Goal: Communication & Community: Answer question/provide support

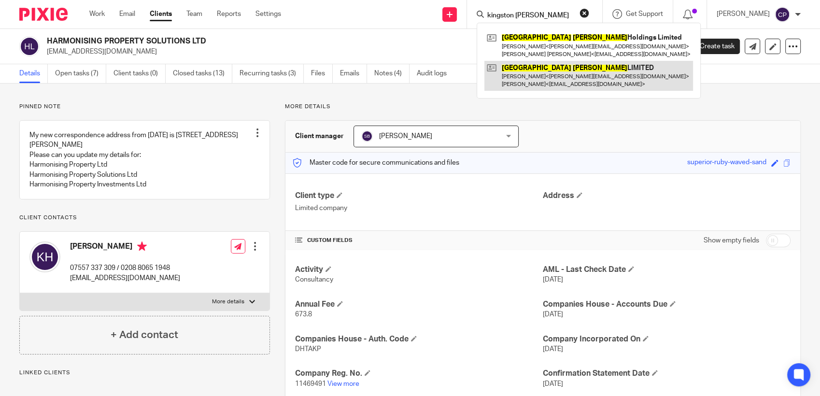
type input "kingston beck"
click at [536, 84] on link at bounding box center [588, 76] width 209 height 30
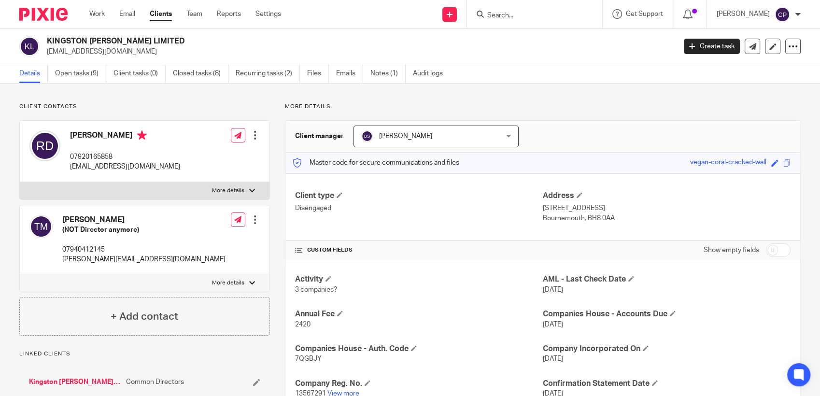
click at [513, 12] on input "Search" at bounding box center [529, 16] width 87 height 9
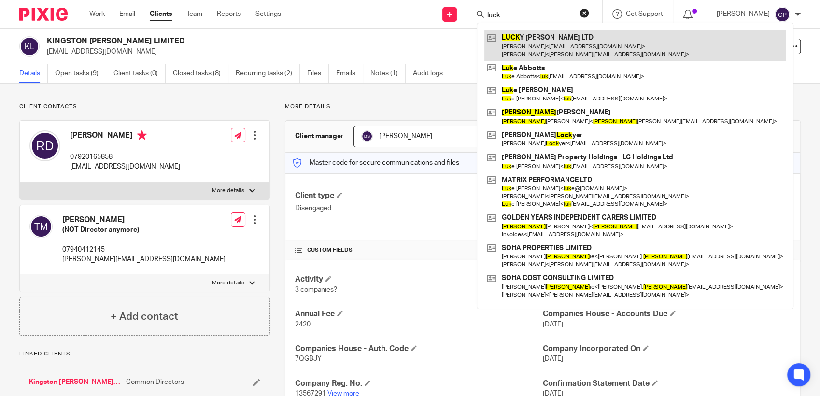
type input "luck"
click at [539, 52] on link at bounding box center [634, 45] width 301 height 30
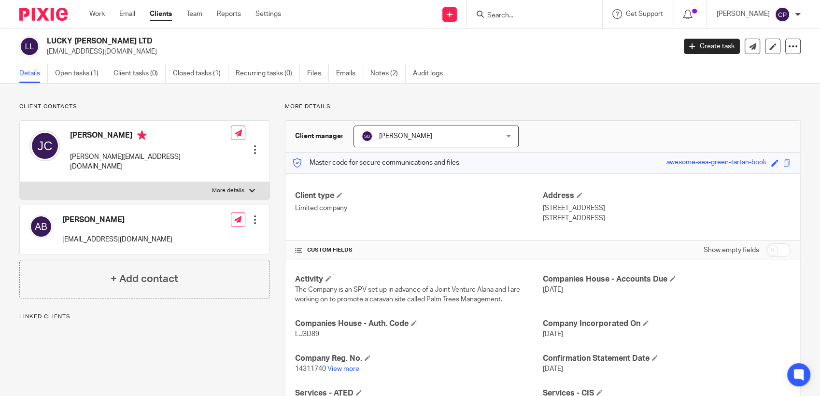
drag, startPoint x: 46, startPoint y: 53, endPoint x: 134, endPoint y: 52, distance: 87.4
click at [134, 52] on div "LUCKY PENNY LTD alanbaker@outlook.com" at bounding box center [344, 46] width 650 height 20
drag, startPoint x: 134, startPoint y: 52, endPoint x: 112, endPoint y: 52, distance: 21.7
copy p "[EMAIL_ADDRESS][DOMAIN_NAME]"
click at [511, 17] on input "Search" at bounding box center [529, 16] width 87 height 9
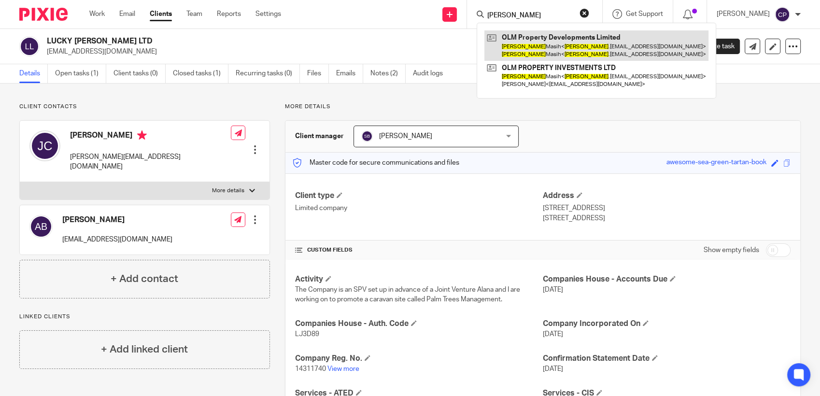
type input "joyal"
click at [528, 46] on link at bounding box center [596, 45] width 224 height 30
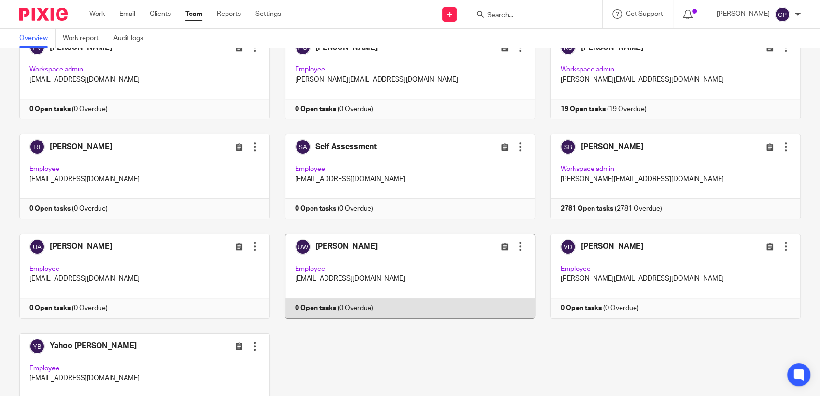
scroll to position [819, 0]
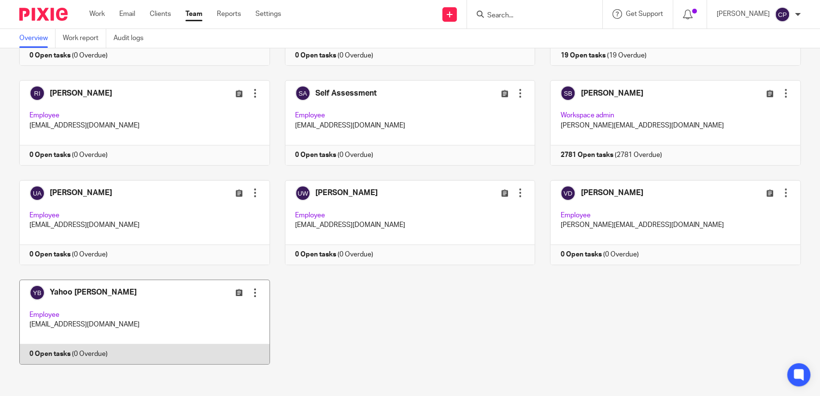
click at [140, 322] on link at bounding box center [136, 321] width 265 height 85
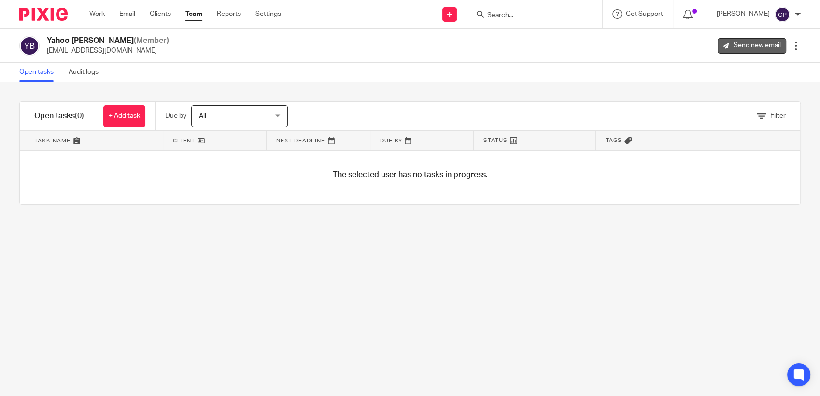
click at [736, 42] on link "Send new email" at bounding box center [751, 45] width 69 height 15
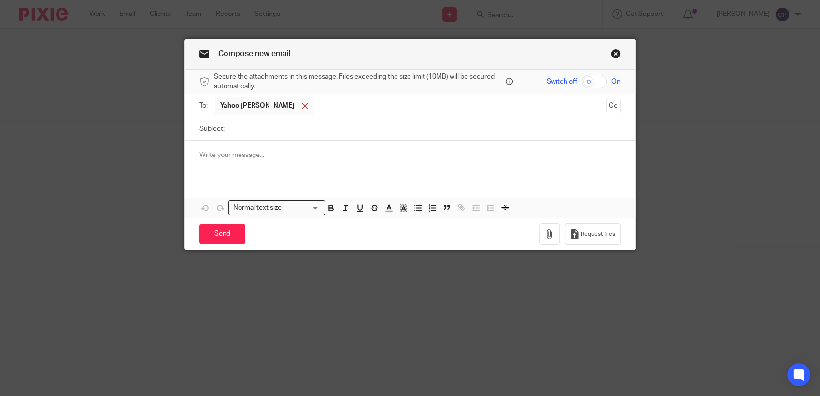
click at [302, 106] on span at bounding box center [305, 106] width 6 height 6
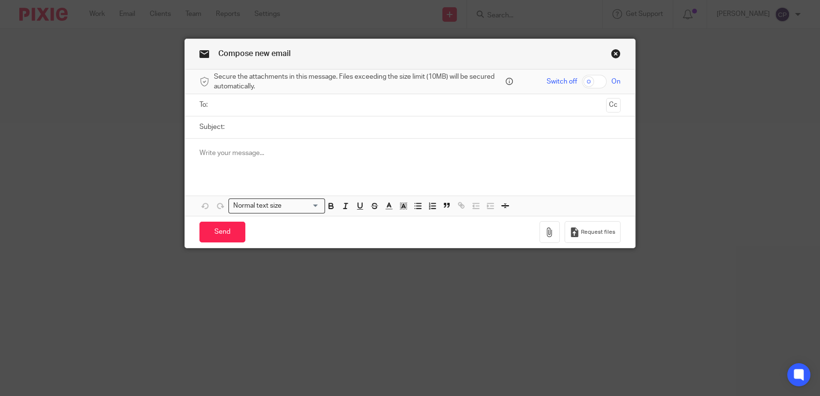
paste input "joyal.masih@yahoo.co.uk"
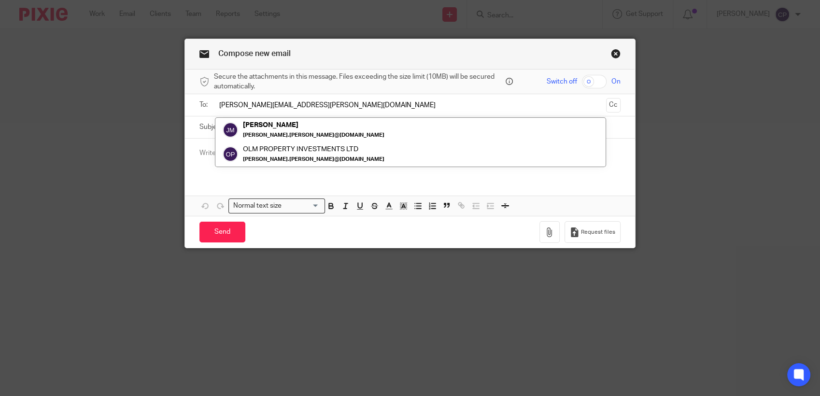
type input "joyal.masih@yahoo.co.uk"
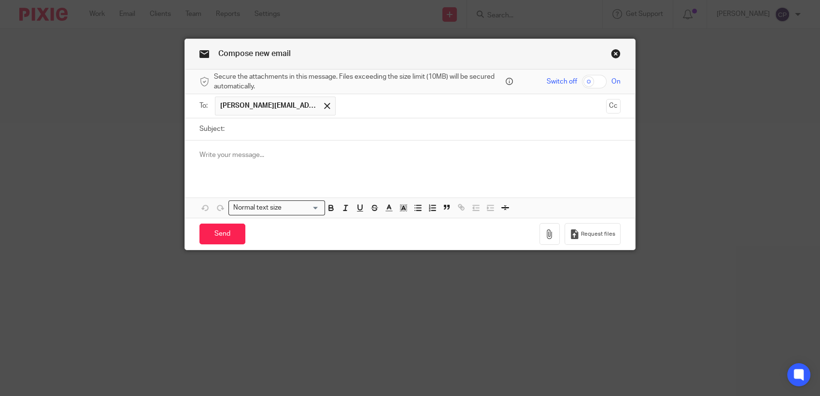
click at [203, 130] on label "Subject:" at bounding box center [211, 129] width 25 height 10
click at [229, 130] on input "Subject:" at bounding box center [424, 129] width 391 height 22
type input "ID check"
click at [239, 162] on div at bounding box center [410, 159] width 450 height 38
click at [311, 164] on p "I have resent you a facial ID check fron Smartsearch" at bounding box center [409, 165] width 421 height 10
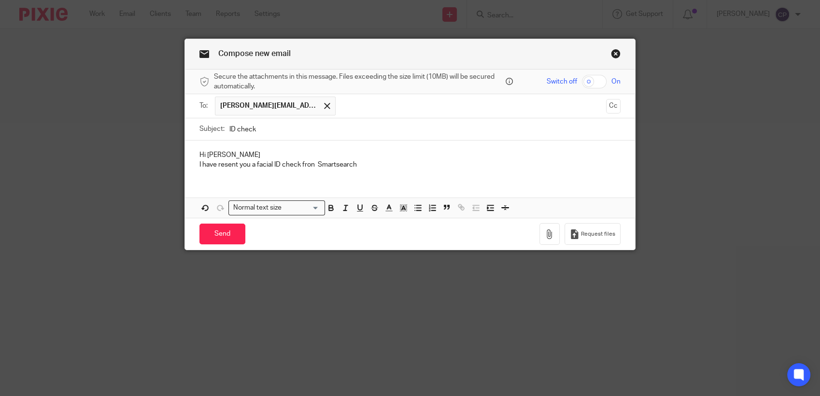
click at [310, 166] on p "I have resent you a facial ID check fron Smartsearch" at bounding box center [409, 165] width 421 height 10
click at [308, 166] on p "I have resent you a facial ID check fron Smartsearch" at bounding box center [409, 165] width 421 height 10
click at [361, 165] on p "I have resent you a facial ID check from Smartsearch" at bounding box center [409, 165] width 421 height 10
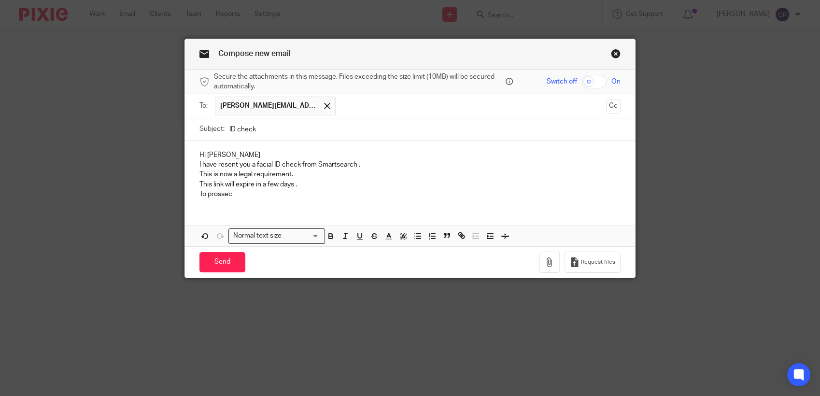
drag, startPoint x: 218, startPoint y: 195, endPoint x: 233, endPoint y: 199, distance: 15.6
click at [233, 199] on div "Hi Joyal I have resent you a facial ID check from Smartsearch . This is now a l…" at bounding box center [410, 173] width 450 height 66
drag, startPoint x: 231, startPoint y: 195, endPoint x: 205, endPoint y: 198, distance: 26.7
click at [205, 198] on p "To prossec" at bounding box center [409, 194] width 421 height 10
click at [359, 195] on p "To complete the check there will be a £25 fee if ok withyou ,or youcan do it" at bounding box center [409, 194] width 421 height 10
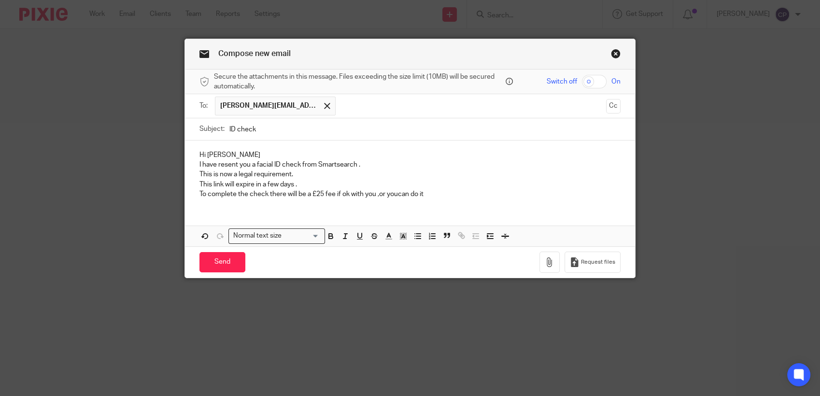
click at [395, 195] on p "To complete the check there will be a £25 fee if ok with you ,or youcan do it" at bounding box center [409, 194] width 421 height 10
drag, startPoint x: 426, startPoint y: 195, endPoint x: 486, endPoint y: 192, distance: 59.9
click at [428, 195] on p "To complete the check there will be a £25 fee if ok with you ,or you can do it" at bounding box center [409, 194] width 421 height 10
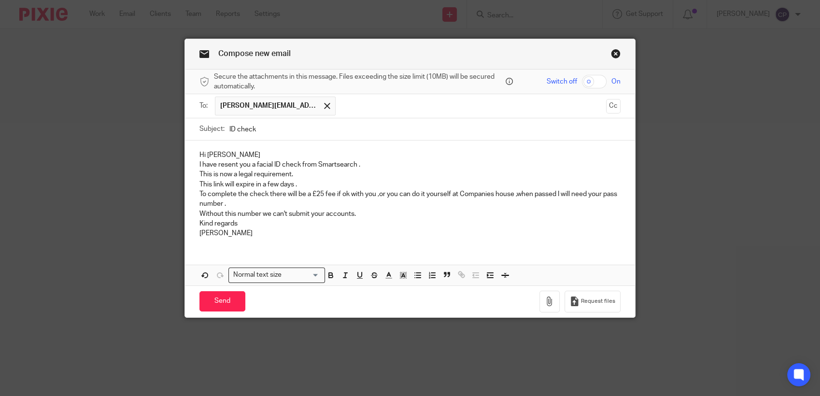
click at [511, 178] on p "This is now a legal requirement." at bounding box center [409, 174] width 421 height 10
click at [230, 311] on input "Send" at bounding box center [222, 301] width 46 height 21
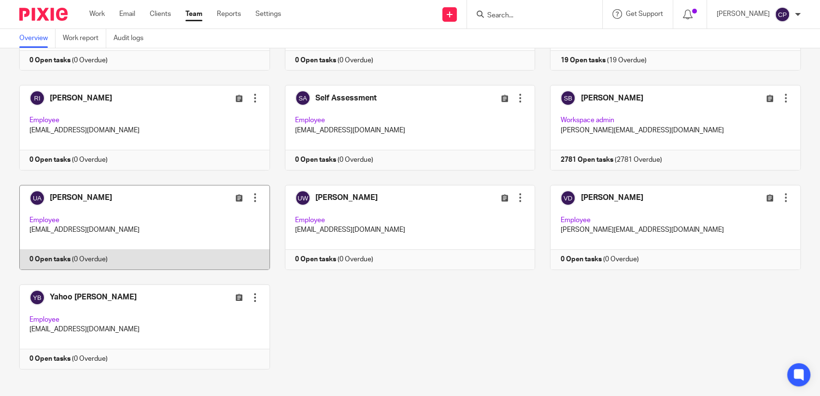
scroll to position [819, 0]
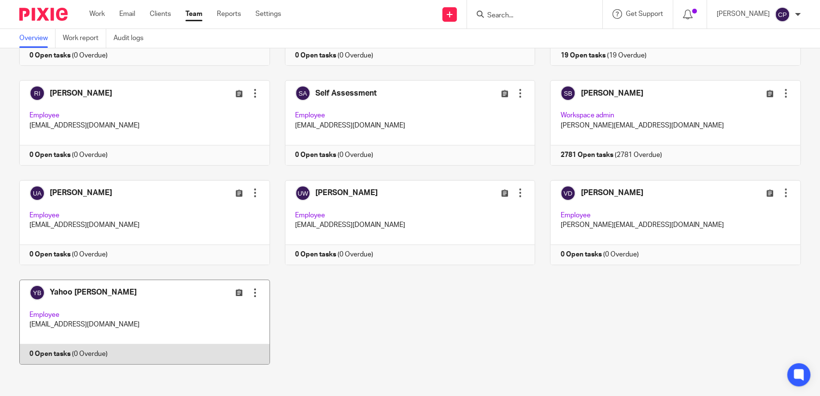
click at [181, 320] on link at bounding box center [136, 321] width 265 height 85
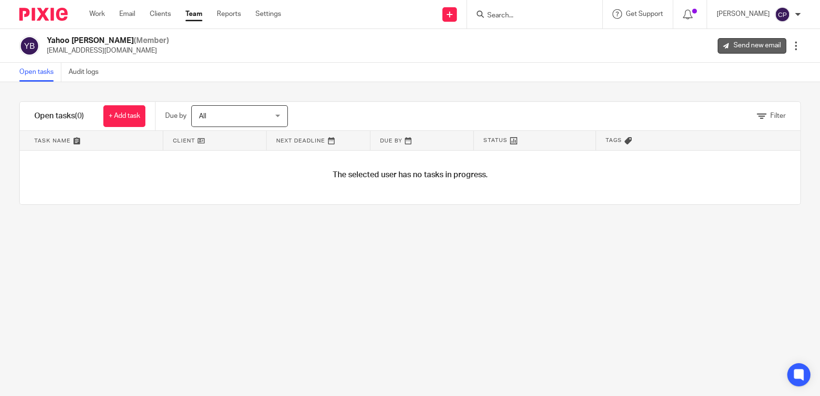
click at [723, 45] on icon at bounding box center [726, 46] width 6 height 6
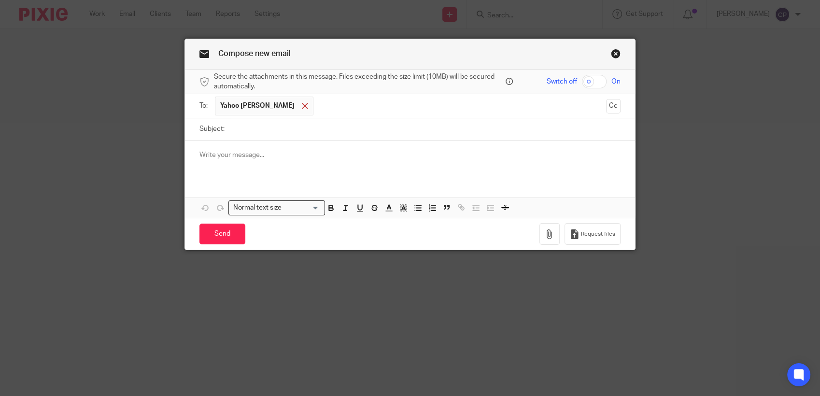
click at [302, 105] on span at bounding box center [305, 106] width 6 height 6
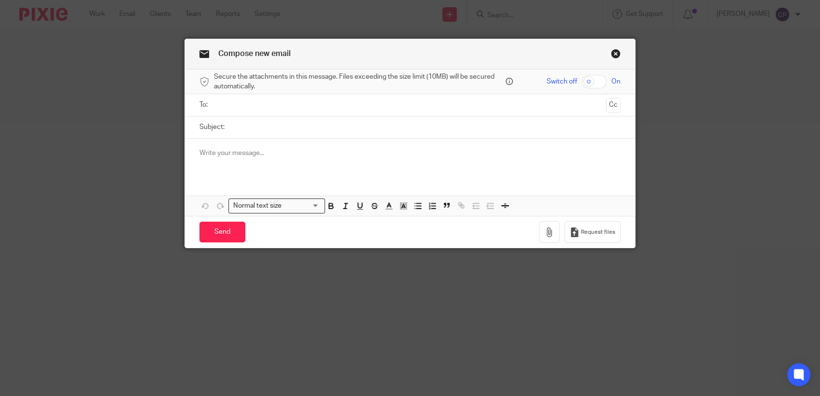
paste input "[EMAIL_ADDRESS][DOMAIN_NAME]"
type input "[EMAIL_ADDRESS][DOMAIN_NAME]"
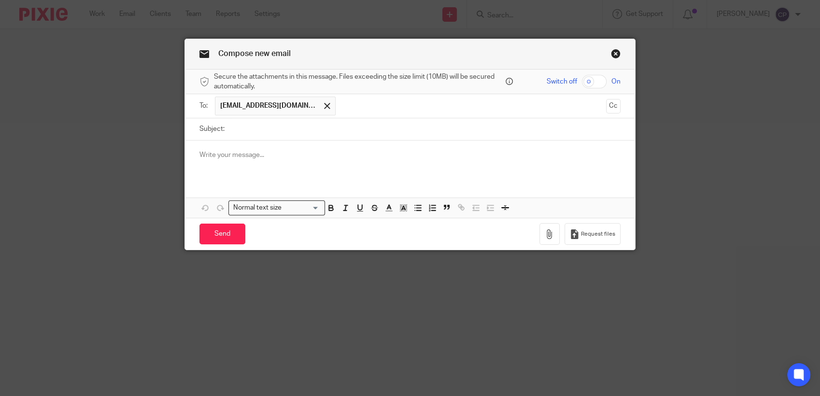
click at [238, 132] on input "Subject:" at bounding box center [424, 129] width 391 height 22
type input "ID check"
click at [251, 156] on p at bounding box center [409, 155] width 421 height 10
click at [223, 165] on p "I have resnt your Smartsearch" at bounding box center [409, 165] width 421 height 10
drag, startPoint x: 295, startPoint y: 167, endPoint x: 371, endPoint y: 168, distance: 76.3
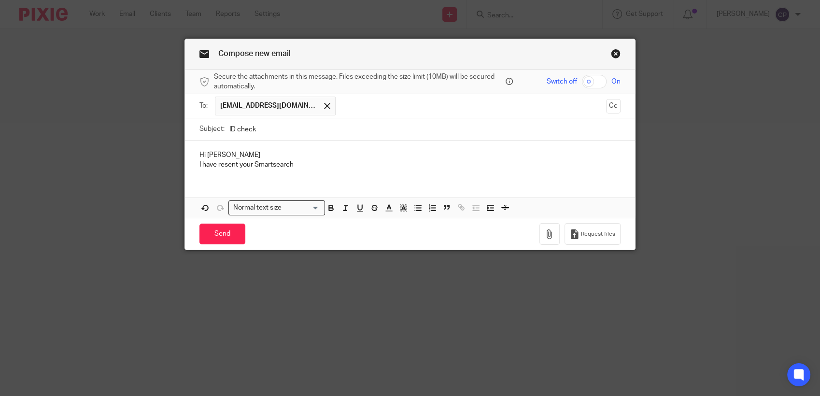
click at [296, 167] on p "I have resent your Smartsearch" at bounding box center [409, 165] width 421 height 10
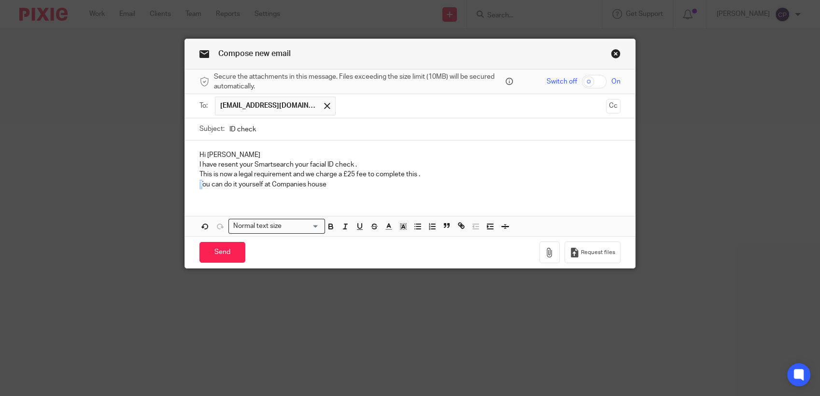
click at [199, 185] on p "Tou can do it yourself at Companies house" at bounding box center [409, 185] width 421 height 10
click at [328, 186] on p "you can do it yourself at Companies house" at bounding box center [409, 185] width 421 height 10
click at [382, 186] on p "you can do it yourself at Companies house and pass to me yor pass number" at bounding box center [409, 185] width 421 height 10
click at [432, 183] on p "you can do it yourself at Companies house and pass to me your pass number" at bounding box center [409, 185] width 421 height 10
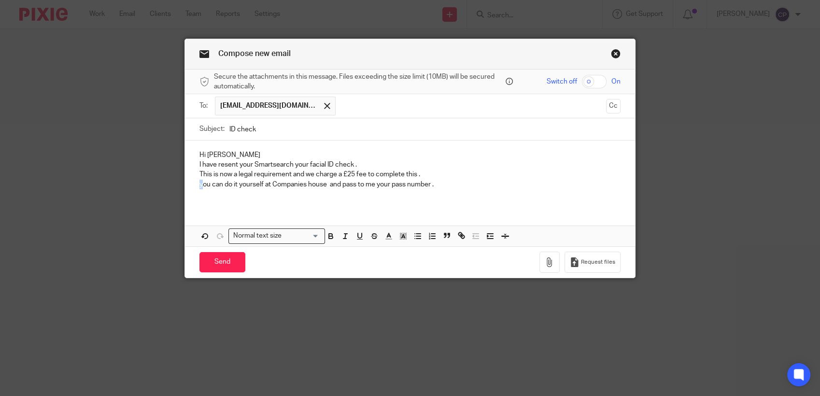
click at [199, 184] on p "you can do it yourself at Companies house and pass to me your pass number ." at bounding box center [409, 185] width 421 height 10
click at [437, 187] on p "You can do it yourself at Companies house and pass to me your pass number ." at bounding box center [409, 185] width 421 height 10
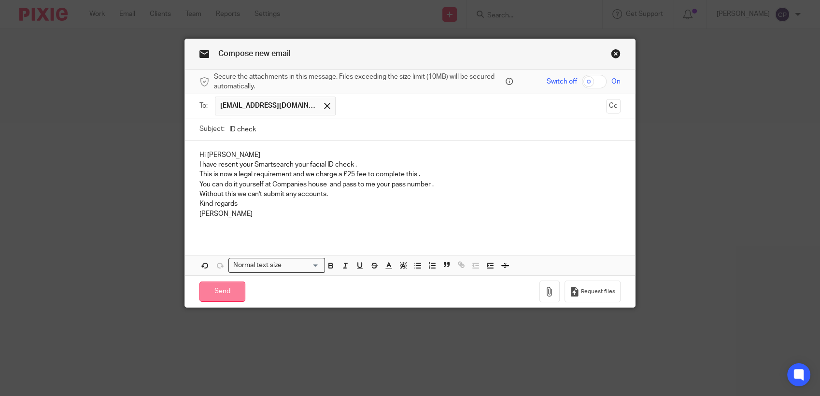
click at [215, 295] on input "Send" at bounding box center [222, 291] width 46 height 21
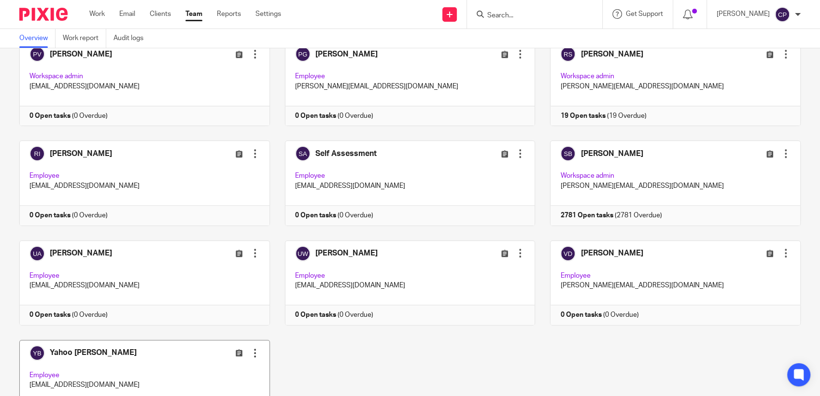
scroll to position [819, 0]
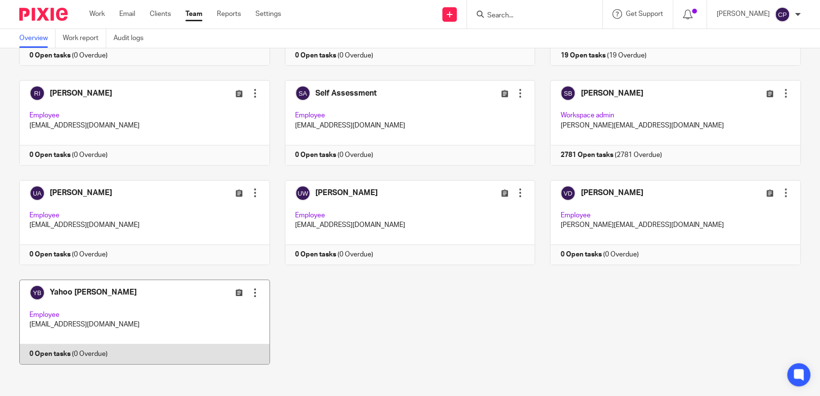
click at [158, 316] on link at bounding box center [136, 321] width 265 height 85
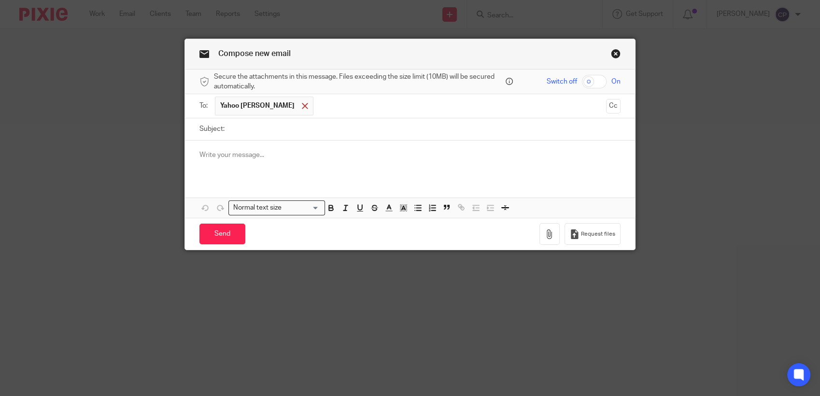
click at [302, 105] on span at bounding box center [305, 106] width 6 height 6
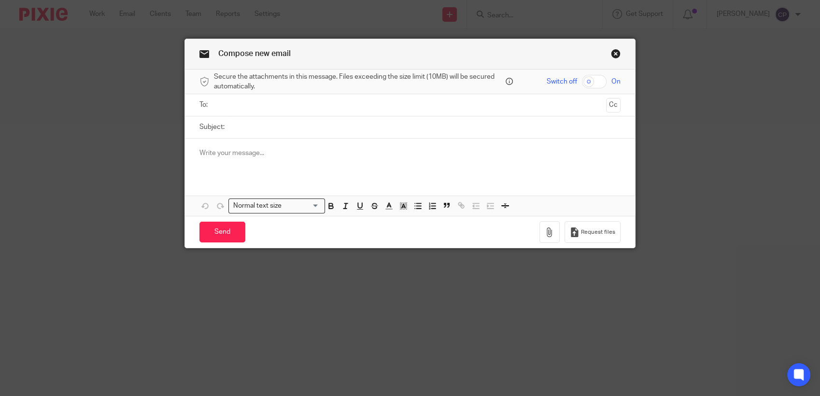
paste input "antbow91@yahoo.co.uk"
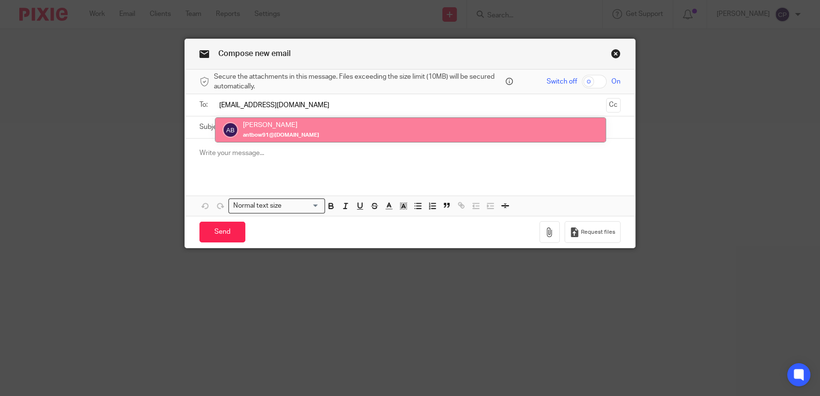
type input "antbow91@yahoo.co.uk"
click at [208, 127] on label "Subject:" at bounding box center [211, 127] width 25 height 10
click at [229, 127] on input "Subject:" at bounding box center [424, 127] width 391 height 22
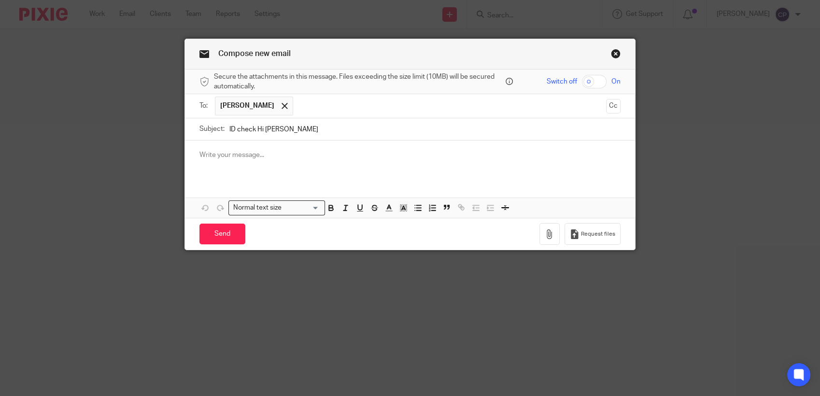
drag, startPoint x: 253, startPoint y: 128, endPoint x: 312, endPoint y: 125, distance: 59.0
click at [312, 125] on input "ID check Hi Anthony" at bounding box center [424, 129] width 391 height 22
type input "ID check"
click at [210, 153] on p at bounding box center [409, 155] width 421 height 10
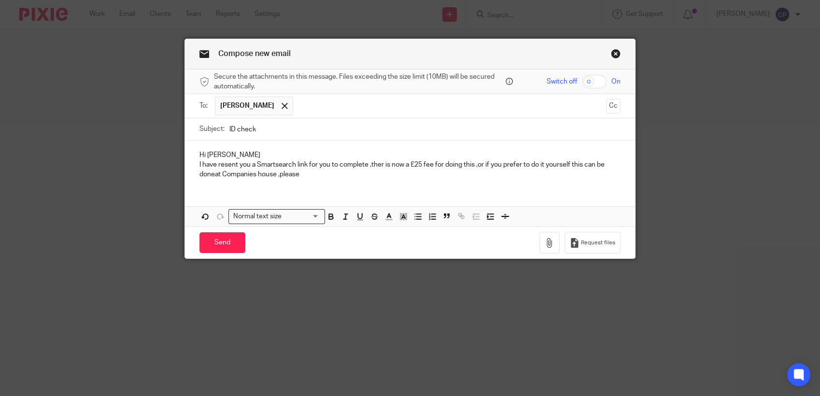
click at [209, 176] on p "I have resent you a Smartsearch link for you to complete ,ther is now a £25 fee…" at bounding box center [409, 170] width 421 height 20
click at [379, 166] on p "I have resent you a Smartsearch link for you to complete ,ther is now a £25 fee…" at bounding box center [409, 170] width 421 height 20
drag, startPoint x: 301, startPoint y: 175, endPoint x: 337, endPoint y: 180, distance: 37.0
click at [304, 177] on p "I have resent you a Smartsearch link for you to complete ,there is now a £25 fe…" at bounding box center [409, 170] width 421 height 20
drag, startPoint x: 349, startPoint y: 174, endPoint x: 343, endPoint y: 178, distance: 7.4
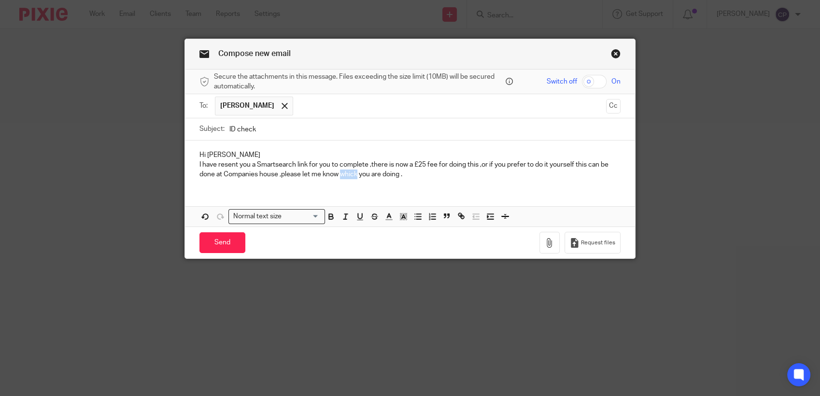
click at [343, 177] on p "I have resent you a Smartsearch link for you to complete ,there is now a £25 fe…" at bounding box center [409, 170] width 421 height 20
click at [340, 189] on div "Hi Anthony I have resent you a Smartsearch link for you to complete ,there is n…" at bounding box center [410, 183] width 450 height 86
click at [352, 175] on p "I have resent you a Smartsearch link for you to complete ,there is now a £25 fe…" at bounding box center [409, 170] width 421 height 20
click at [406, 176] on p "I have resent you a Smartsearch link for you to complete ,there is now a £25 fe…" at bounding box center [409, 170] width 421 height 20
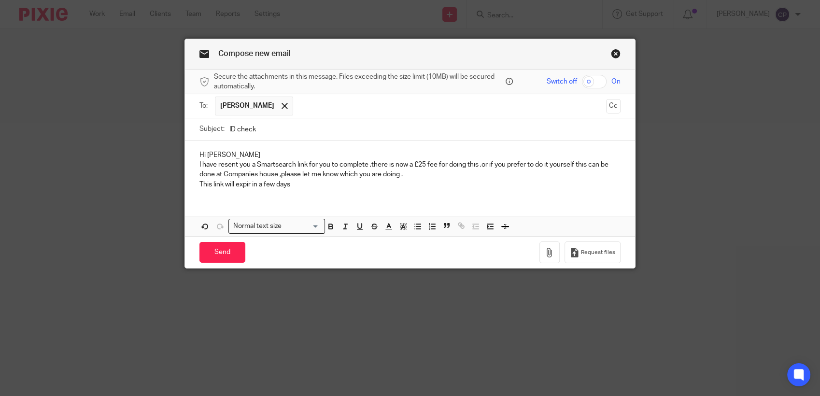
click at [246, 186] on p "This link will expir in a few days" at bounding box center [409, 185] width 421 height 10
click at [247, 185] on p "This link will expir in a few days" at bounding box center [409, 185] width 421 height 10
click at [296, 187] on p "This link will expire in a few days" at bounding box center [409, 185] width 421 height 10
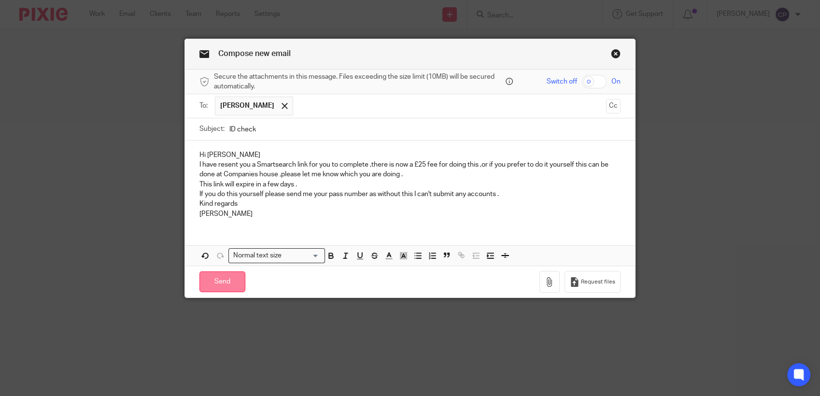
click at [224, 282] on input "Send" at bounding box center [222, 281] width 46 height 21
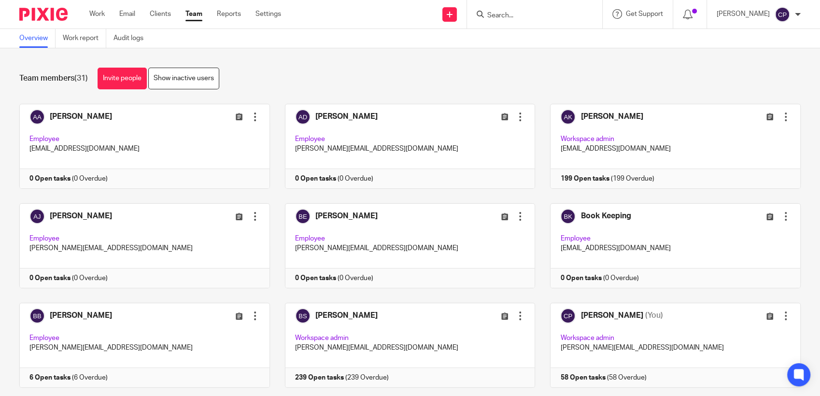
click at [509, 13] on input "Search" at bounding box center [529, 16] width 87 height 9
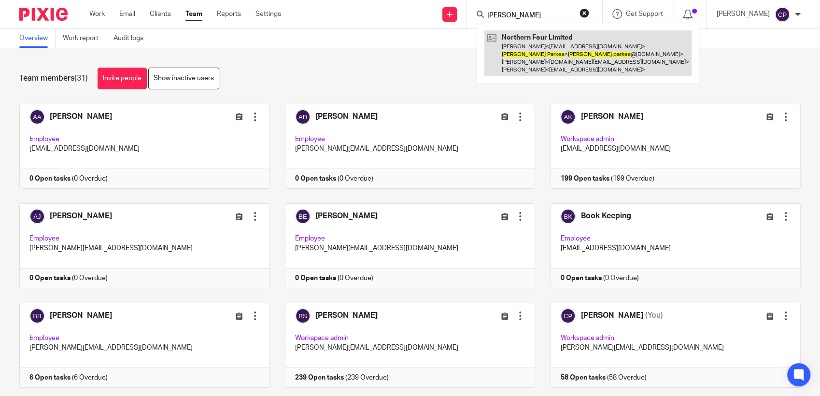
type input "[PERSON_NAME]"
click at [537, 60] on link at bounding box center [587, 53] width 207 height 46
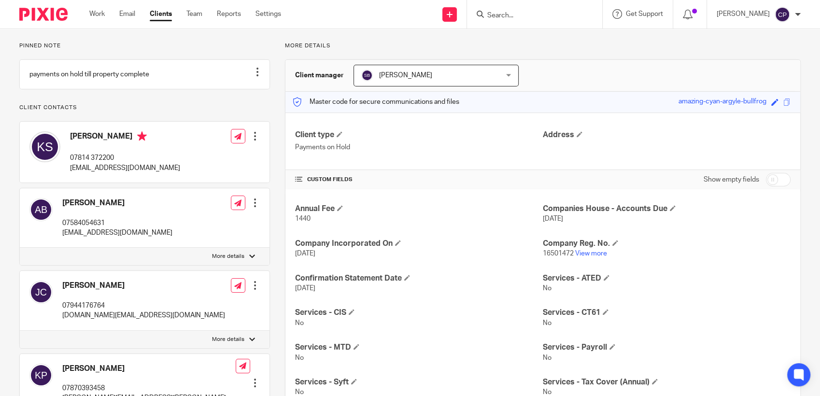
scroll to position [161, 0]
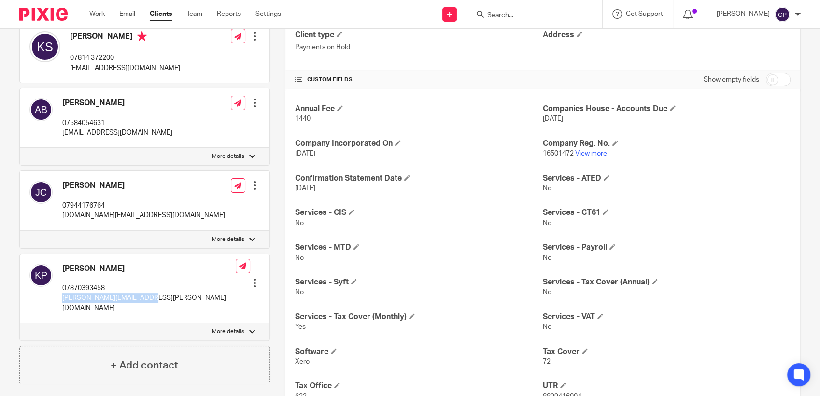
drag, startPoint x: 59, startPoint y: 304, endPoint x: 161, endPoint y: 306, distance: 101.9
click at [161, 306] on div "Kelly Parkes 07870393458 kelly.parkes@yahoo.co.uk Edit contact Create client fr…" at bounding box center [145, 289] width 250 height 70
drag, startPoint x: 161, startPoint y: 306, endPoint x: 116, endPoint y: 311, distance: 45.6
copy p "kelly.parkes@yahoo.co.uk"
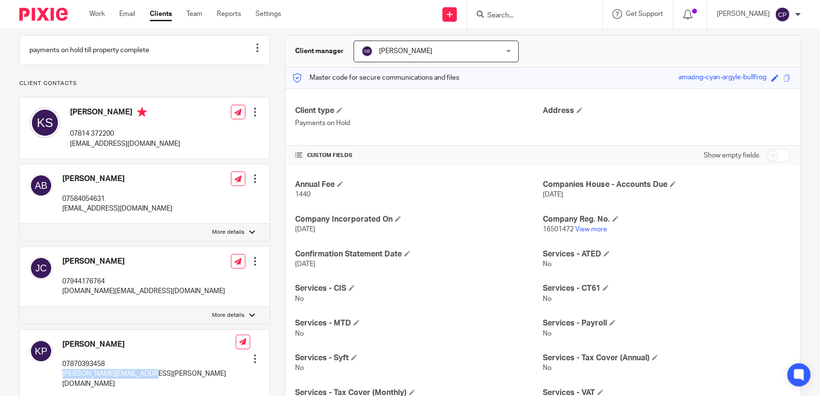
scroll to position [0, 0]
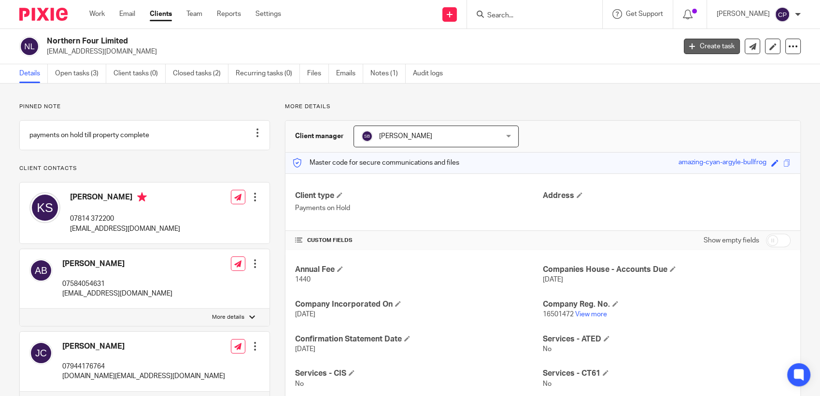
click at [717, 44] on link "Create task" at bounding box center [711, 46] width 56 height 15
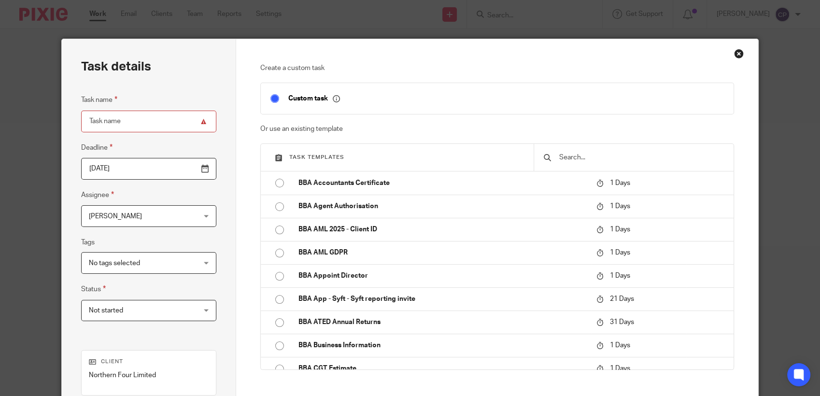
click at [735, 52] on div "Close this dialog window" at bounding box center [739, 54] width 10 height 10
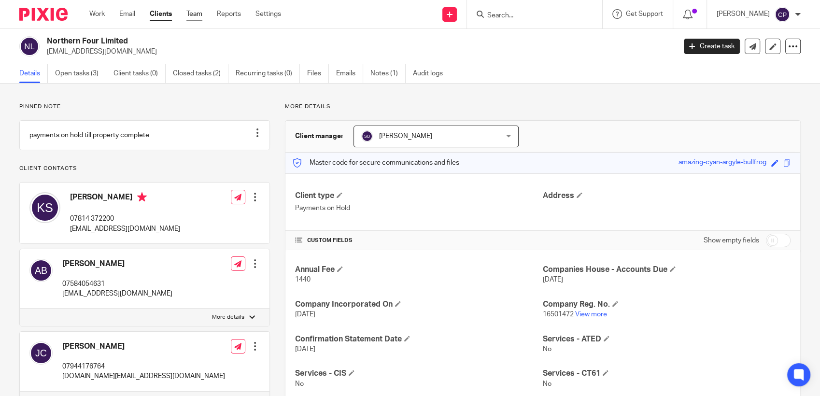
click at [198, 12] on link "Team" at bounding box center [194, 14] width 16 height 10
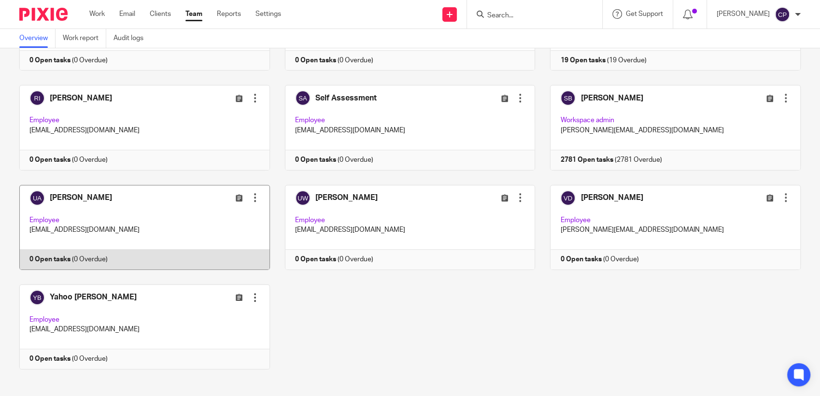
scroll to position [819, 0]
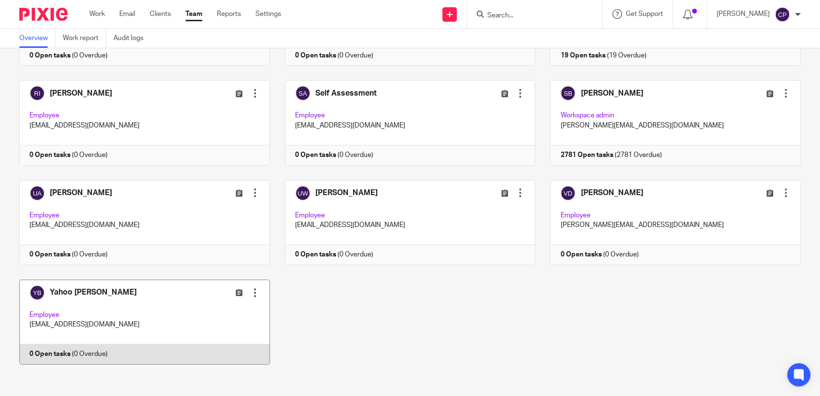
click at [191, 312] on link at bounding box center [136, 321] width 265 height 85
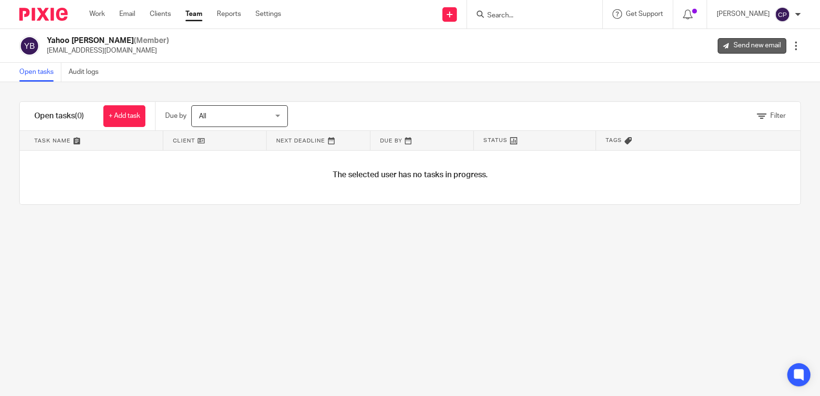
click at [741, 47] on link "Send new email" at bounding box center [751, 45] width 69 height 15
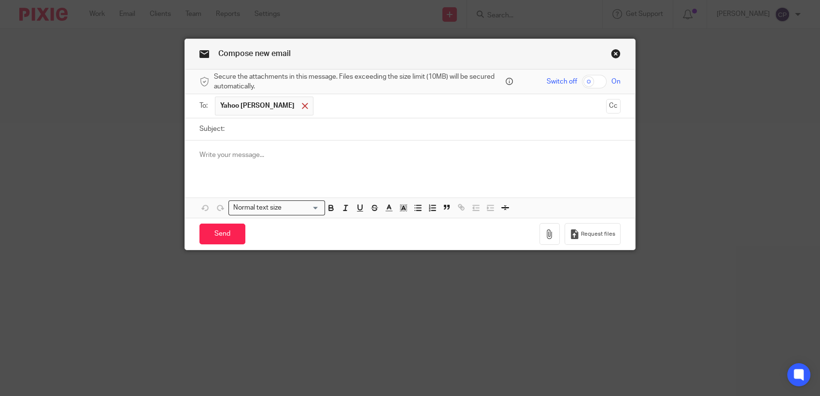
click at [302, 108] on span at bounding box center [305, 106] width 6 height 6
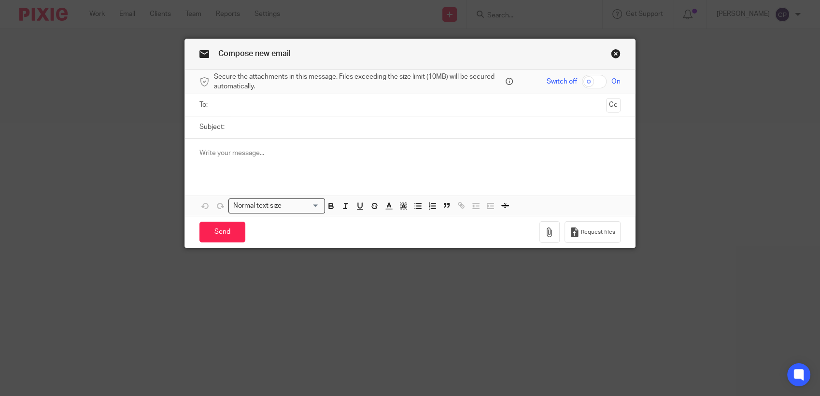
paste input "kelly.parkes@yahoo.co.uk"
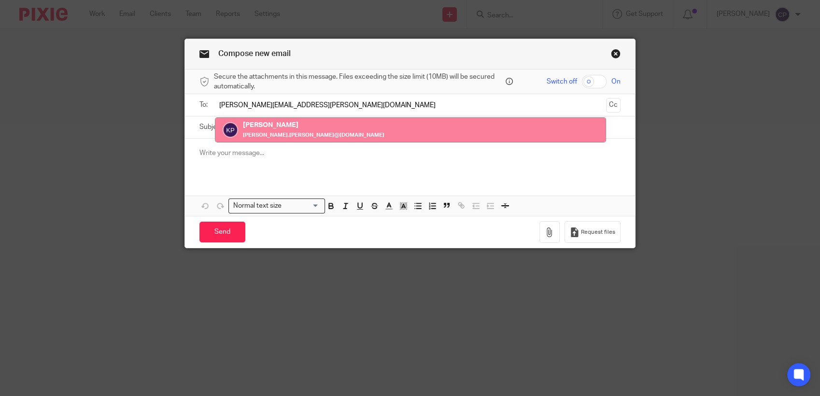
type input "kelly.parkes@yahoo.co.uk"
click at [206, 126] on label "Subject:" at bounding box center [211, 127] width 25 height 10
click at [229, 126] on input "Subject:" at bounding box center [424, 127] width 391 height 22
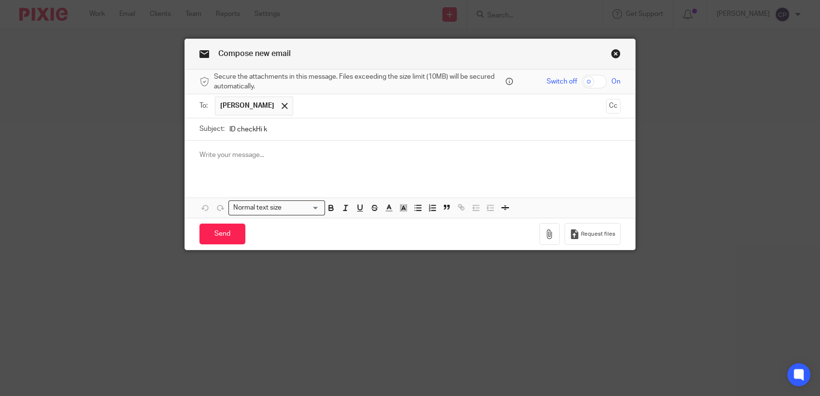
drag, startPoint x: 251, startPoint y: 131, endPoint x: 296, endPoint y: 124, distance: 45.5
click at [279, 131] on input "ID checkHi k" at bounding box center [424, 129] width 391 height 22
type input "ID check"
click at [220, 158] on p at bounding box center [409, 155] width 421 height 10
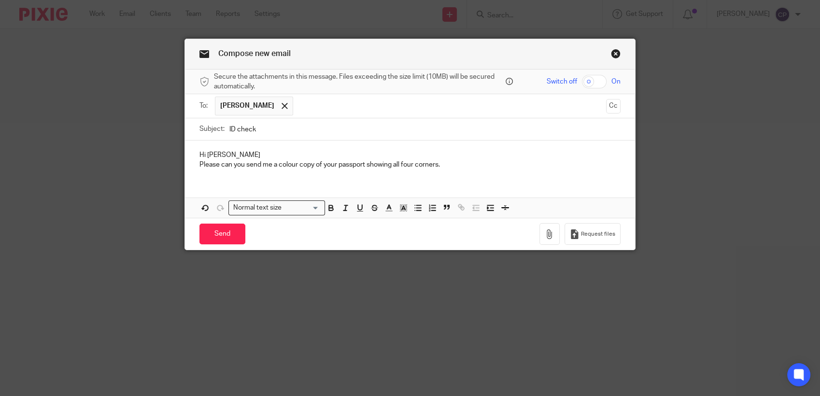
click at [458, 168] on p "Please can you send me a colour copy of your passport showing all four corners." at bounding box center [409, 165] width 421 height 10
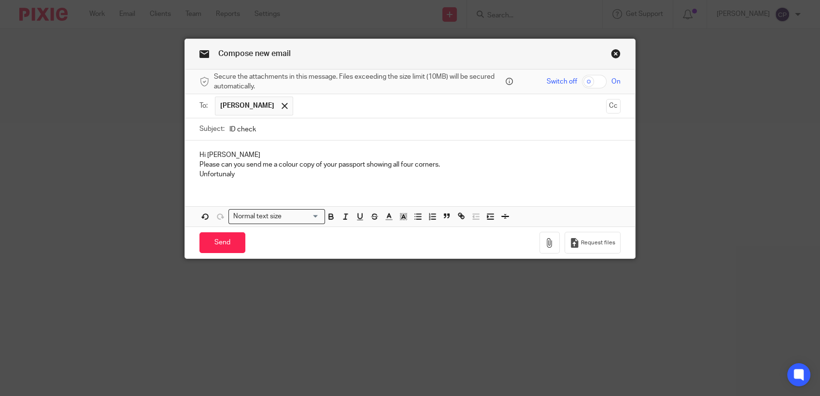
drag, startPoint x: 212, startPoint y: 174, endPoint x: 152, endPoint y: 183, distance: 61.0
click at [152, 183] on div "Compose new email Secure the attachments in this message. Files exceeding the s…" at bounding box center [410, 198] width 820 height 396
drag, startPoint x: 232, startPoint y: 174, endPoint x: 183, endPoint y: 178, distance: 48.4
click at [185, 178] on div "Hi Kelly Please can you send me a colour copy of your passport showing all four…" at bounding box center [410, 163] width 450 height 46
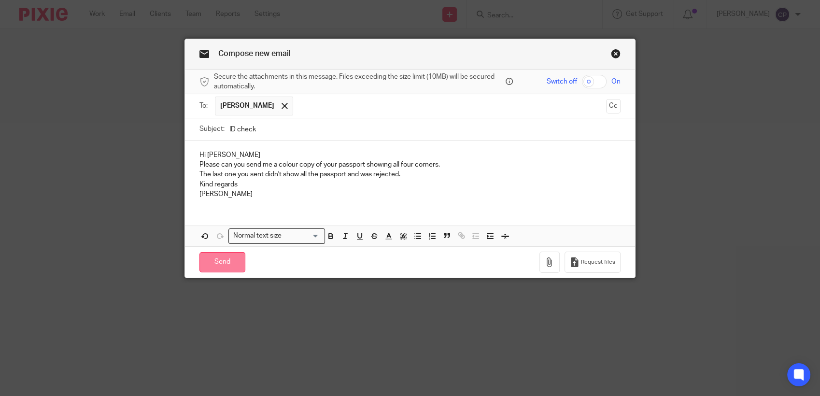
click at [228, 270] on input "Send" at bounding box center [222, 262] width 46 height 21
